Goal: Find specific page/section: Find specific page/section

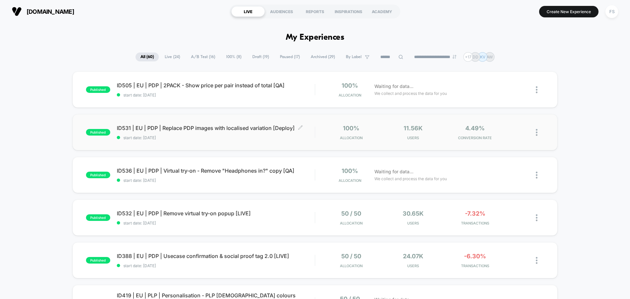
click at [237, 131] on div "ID531 | EU | PDP | Replace PDP images with localised variation [Deploy] Click t…" at bounding box center [216, 132] width 198 height 15
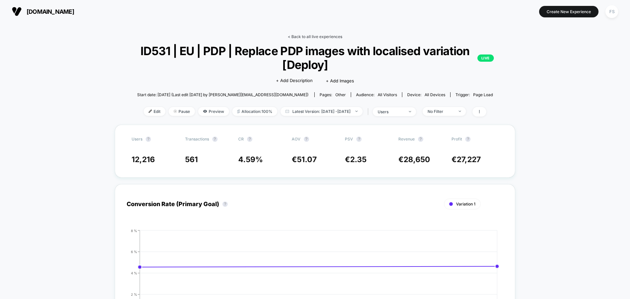
click at [302, 35] on link "< Back to all live experiences" at bounding box center [315, 36] width 54 height 5
